Goal: Information Seeking & Learning: Learn about a topic

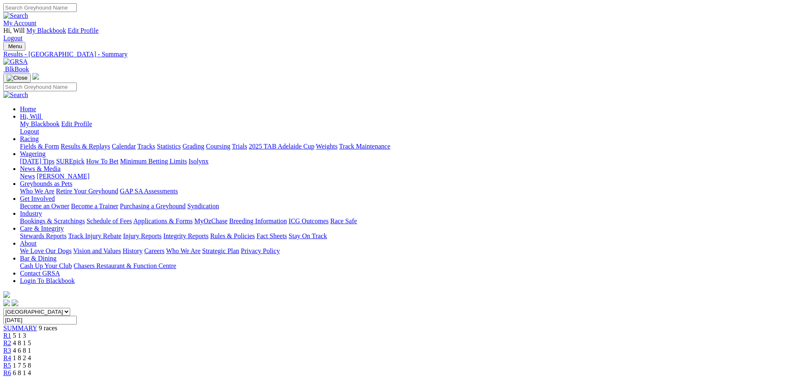
scroll to position [42, 0]
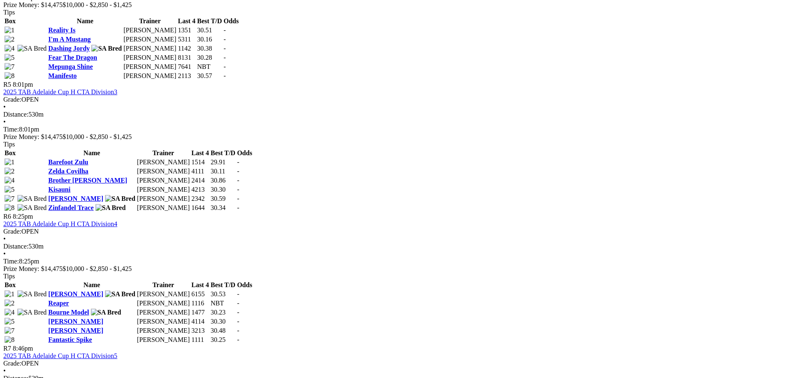
scroll to position [955, 0]
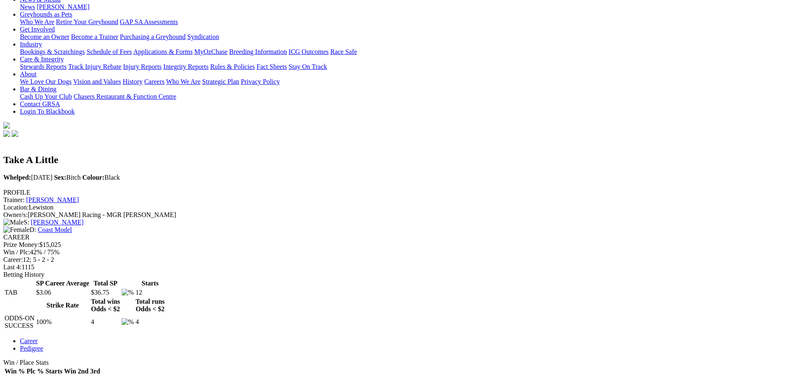
scroll to position [166, 0]
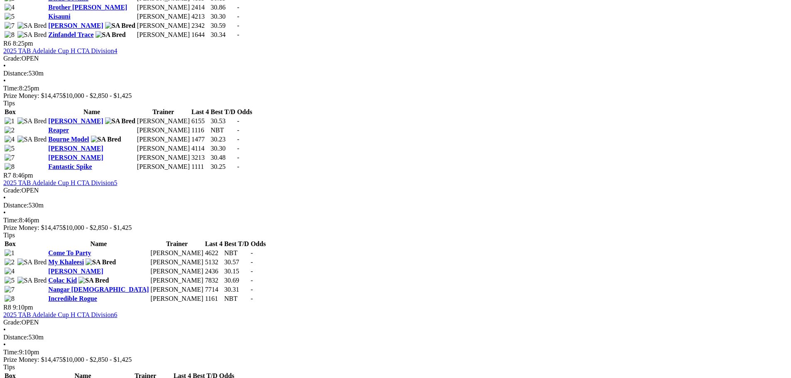
scroll to position [1079, 0]
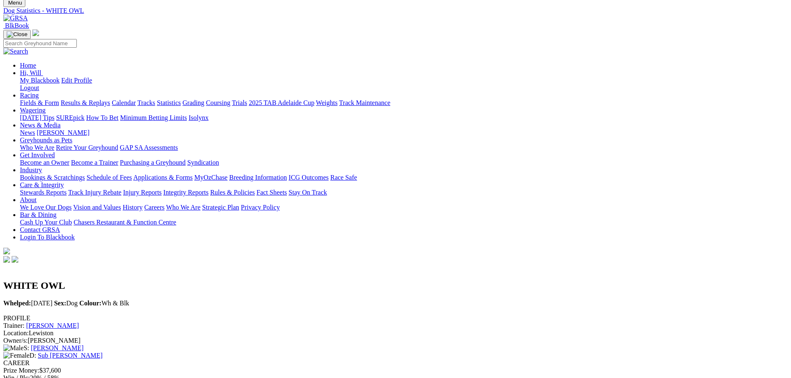
scroll to position [42, 0]
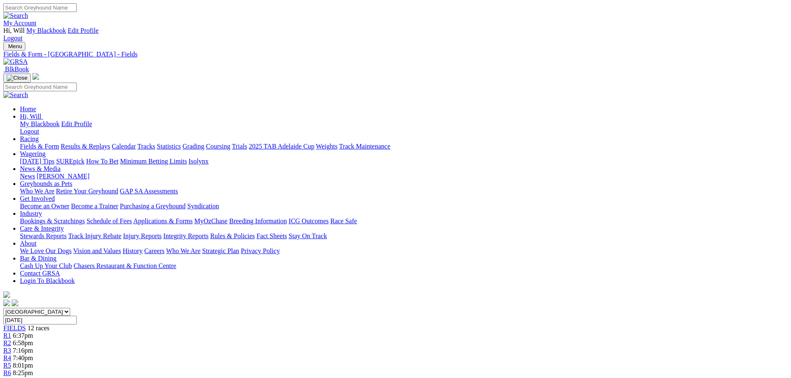
click at [89, 173] on link "[PERSON_NAME]" at bounding box center [63, 176] width 53 height 7
